Goal: Find specific page/section: Find specific page/section

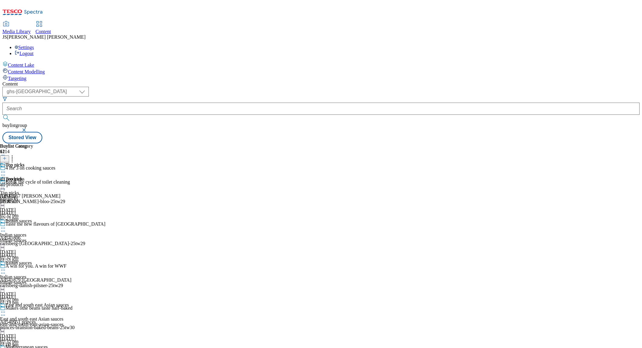
select select "ghs-uk"
click at [31, 29] on div "Media Library" at bounding box center [16, 31] width 28 height 5
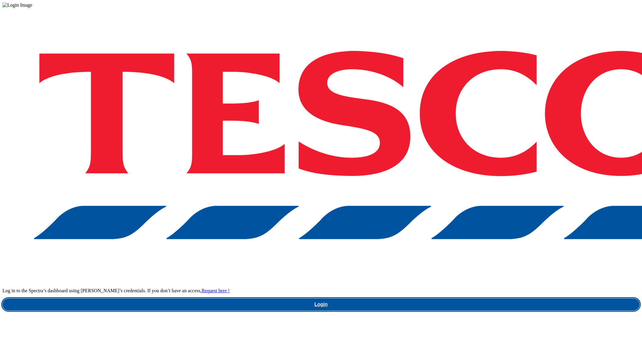
click at [474, 298] on link "Login" at bounding box center [320, 304] width 637 height 12
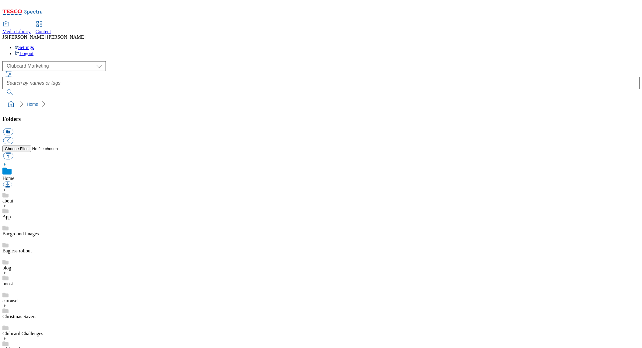
scroll to position [1, 0]
click at [33, 61] on select "Clubcard Marketing Dotcom UK GHS Marketing UK GHS ROI iGHS Marketing CE MCA CZ …" at bounding box center [53, 66] width 103 height 10
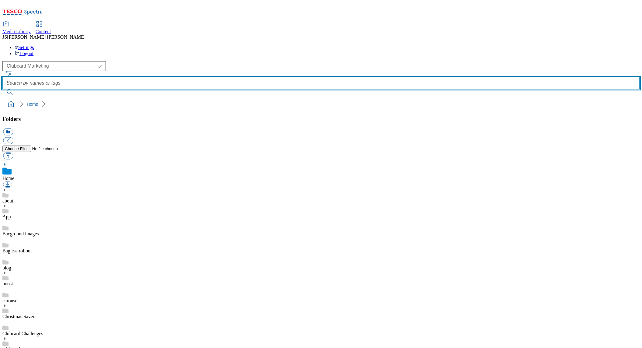
click at [248, 77] on input "text" at bounding box center [320, 83] width 637 height 12
type input "ovo"
click at [2, 89] on button "submit" at bounding box center [10, 92] width 16 height 6
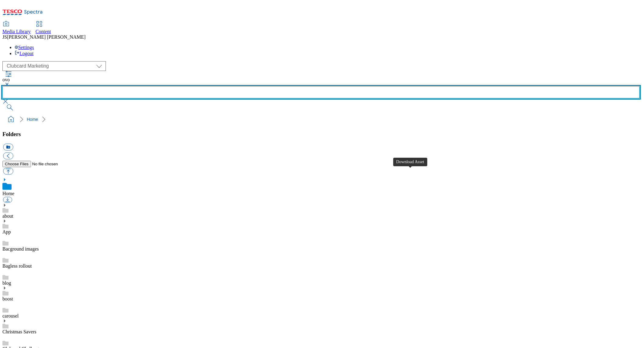
scroll to position [46, 0]
